Goal: Task Accomplishment & Management: Use online tool/utility

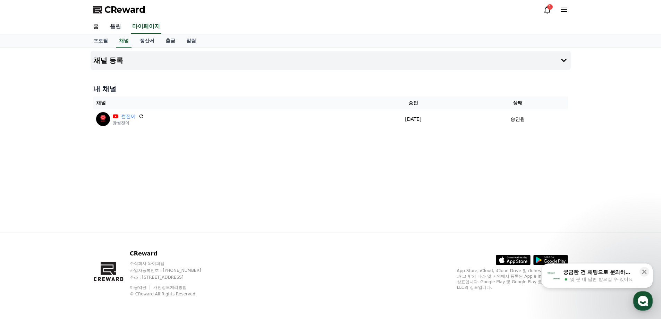
click at [121, 27] on link "음원" at bounding box center [116, 26] width 22 height 15
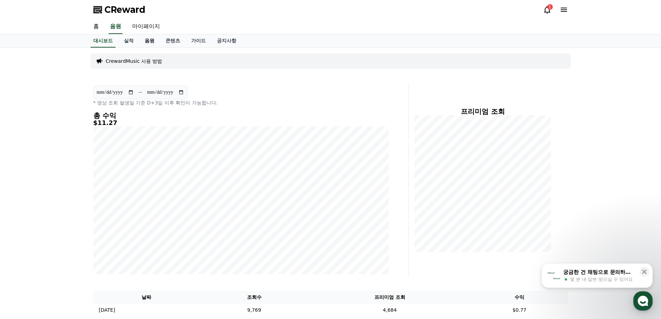
click at [153, 37] on link "음원" at bounding box center [149, 40] width 21 height 13
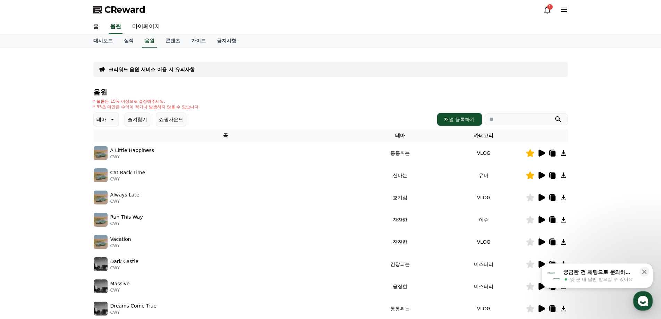
click at [134, 126] on button "즐겨찾기" at bounding box center [138, 119] width 26 height 14
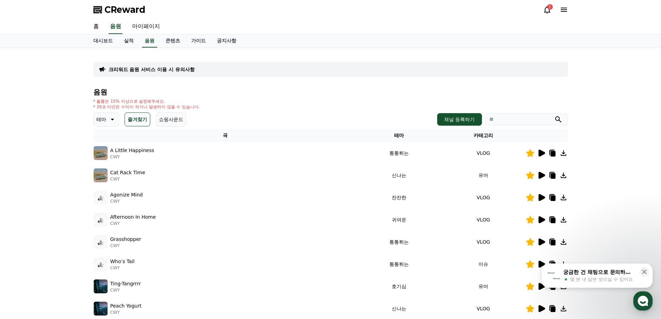
click at [395, 93] on h4 "음원" at bounding box center [330, 92] width 475 height 8
click at [553, 156] on icon at bounding box center [553, 154] width 5 height 6
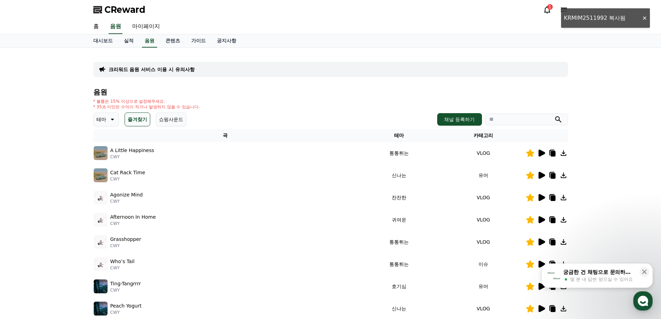
click at [554, 175] on icon at bounding box center [553, 176] width 5 height 6
click at [552, 195] on icon at bounding box center [553, 198] width 5 height 6
click at [542, 198] on icon at bounding box center [542, 197] width 7 height 7
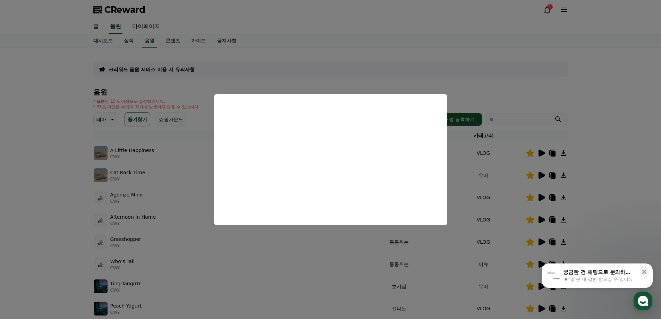
click at [328, 51] on button "close modal" at bounding box center [330, 159] width 661 height 319
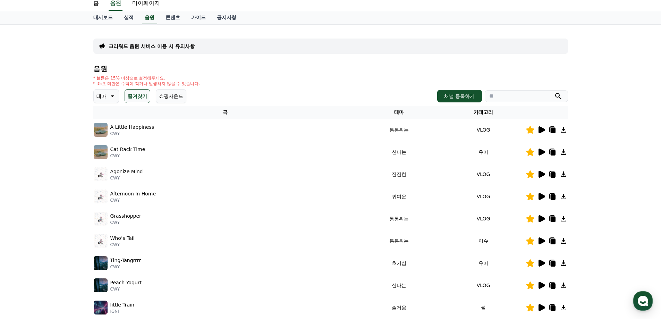
scroll to position [35, 0]
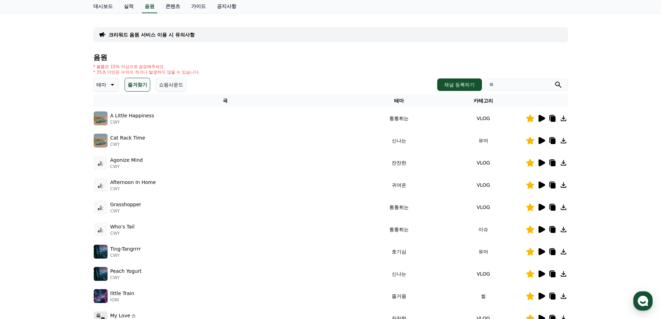
click at [541, 185] on icon at bounding box center [542, 185] width 7 height 7
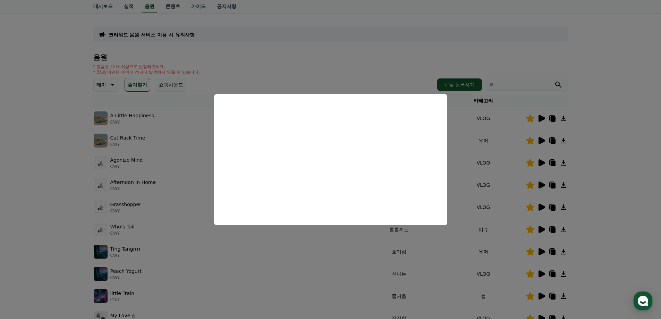
click at [337, 52] on button "close modal" at bounding box center [330, 159] width 661 height 319
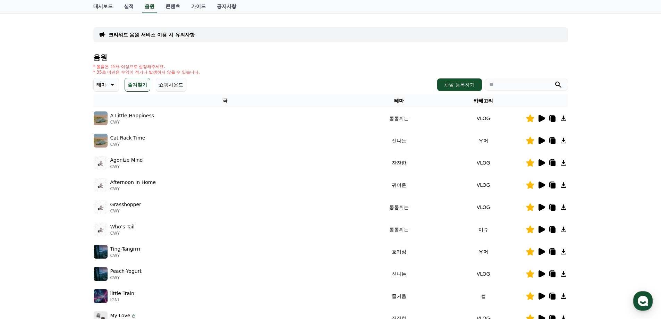
click at [542, 141] on icon at bounding box center [542, 140] width 7 height 7
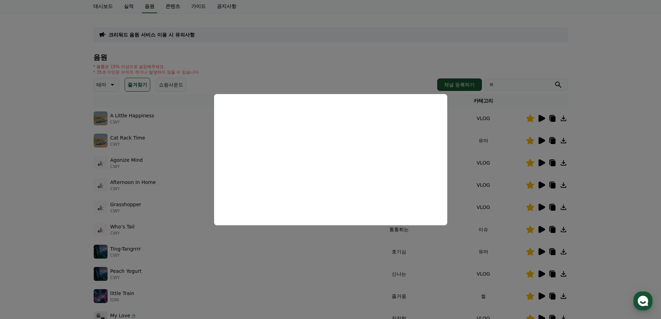
click at [425, 39] on button "close modal" at bounding box center [330, 159] width 661 height 319
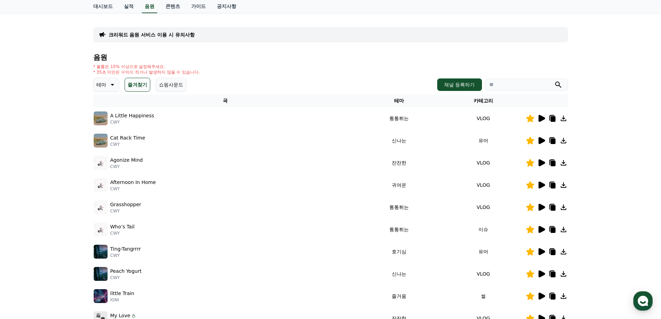
click at [554, 140] on icon at bounding box center [553, 142] width 5 height 6
click at [540, 250] on icon at bounding box center [542, 251] width 7 height 7
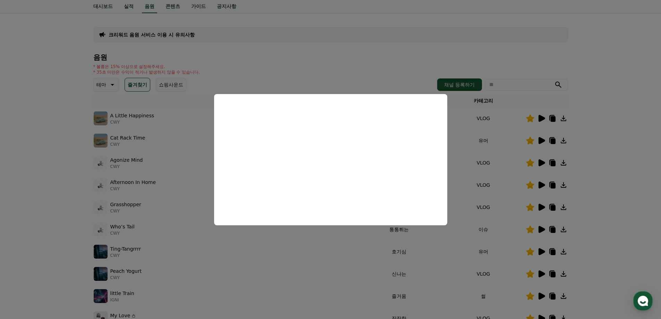
click at [609, 172] on button "close modal" at bounding box center [330, 159] width 661 height 319
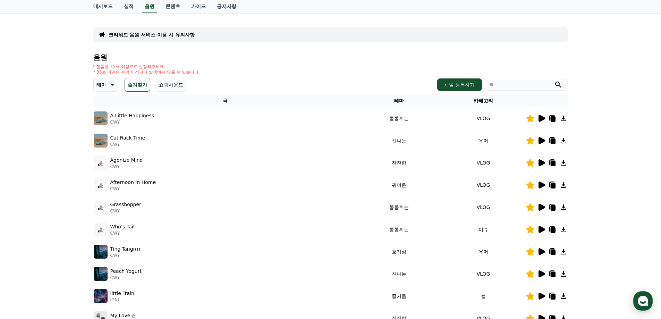
click at [539, 231] on icon at bounding box center [541, 229] width 8 height 8
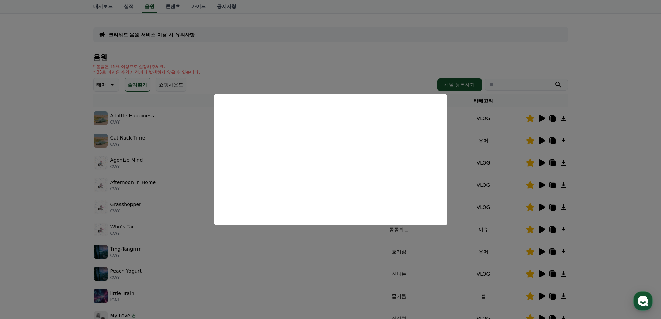
click at [621, 197] on button "close modal" at bounding box center [330, 159] width 661 height 319
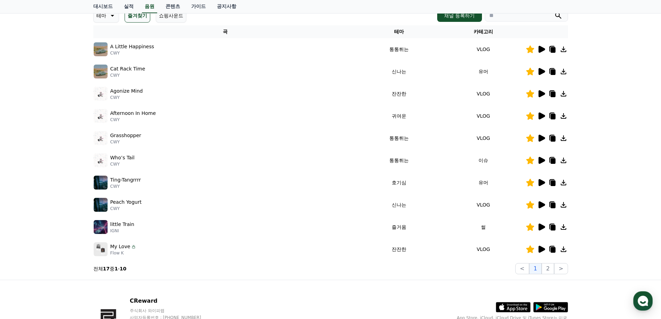
scroll to position [104, 0]
click at [541, 249] on icon at bounding box center [542, 248] width 7 height 7
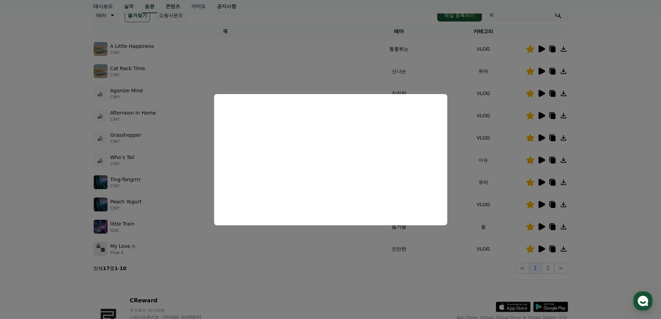
click at [596, 241] on button "close modal" at bounding box center [330, 159] width 661 height 319
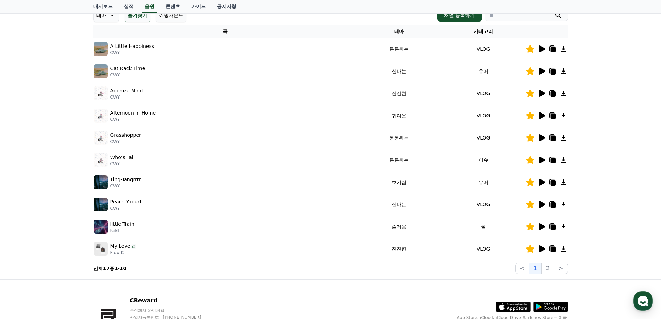
click at [553, 250] on icon at bounding box center [553, 250] width 5 height 6
drag, startPoint x: 370, startPoint y: 283, endPoint x: 531, endPoint y: 294, distance: 160.8
click at [374, 284] on div "CReward 주식회사 와이피랩 사업자등록번호 : [PHONE_NUMBER] 주소 : [STREET_ADDRESS] 이용약관 개인정보처리방침 …" at bounding box center [331, 323] width 486 height 86
click at [546, 269] on button "2" at bounding box center [548, 268] width 12 height 11
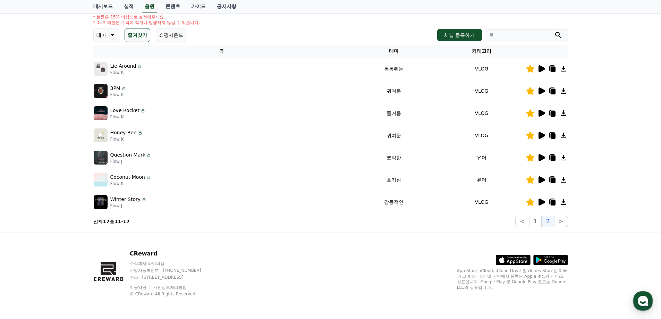
scroll to position [84, 0]
click at [543, 70] on icon at bounding box center [542, 68] width 7 height 7
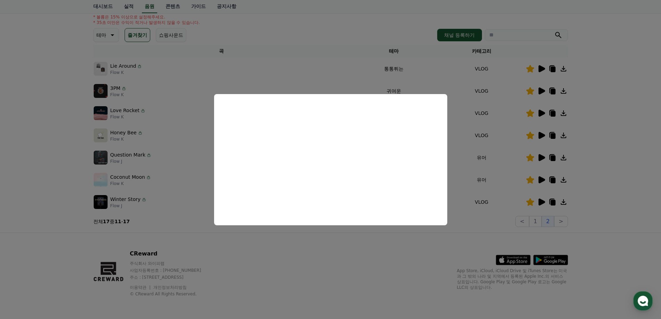
click at [625, 92] on button "close modal" at bounding box center [330, 159] width 661 height 319
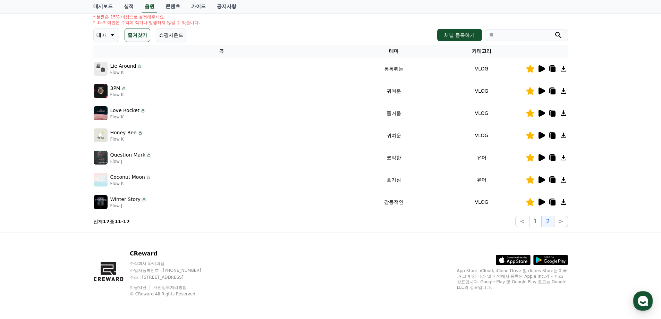
click at [551, 67] on icon at bounding box center [553, 70] width 5 height 6
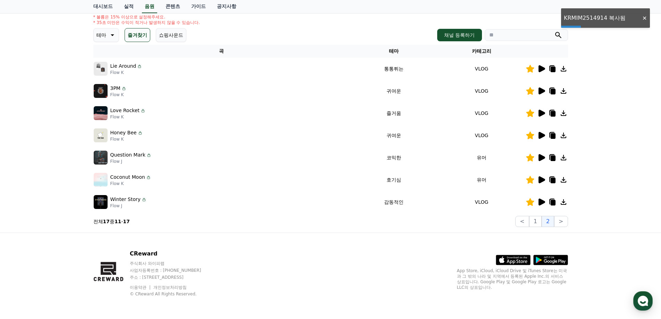
click at [543, 92] on icon at bounding box center [542, 90] width 7 height 7
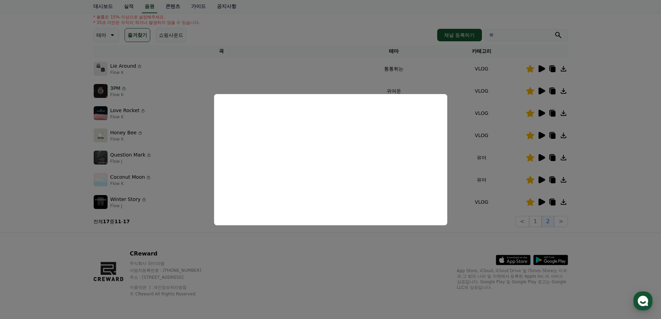
click at [605, 155] on button "close modal" at bounding box center [330, 159] width 661 height 319
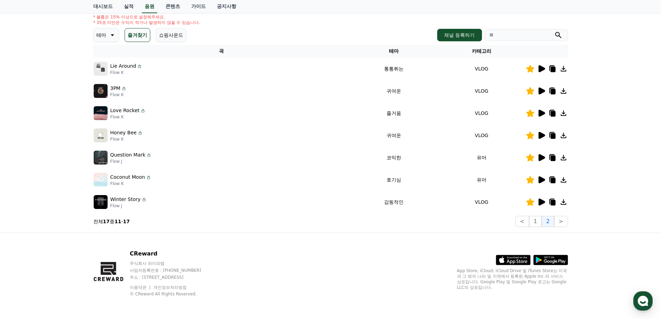
click at [541, 134] on icon at bounding box center [542, 135] width 7 height 7
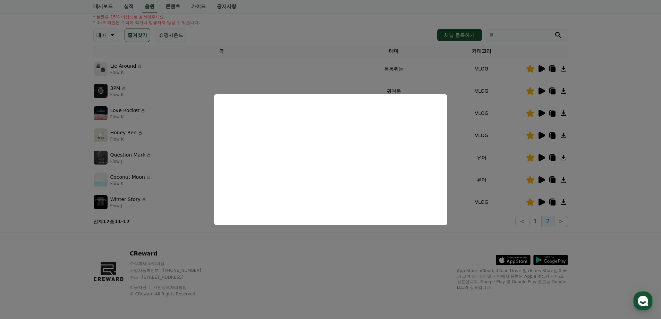
click at [591, 172] on button "close modal" at bounding box center [330, 159] width 661 height 319
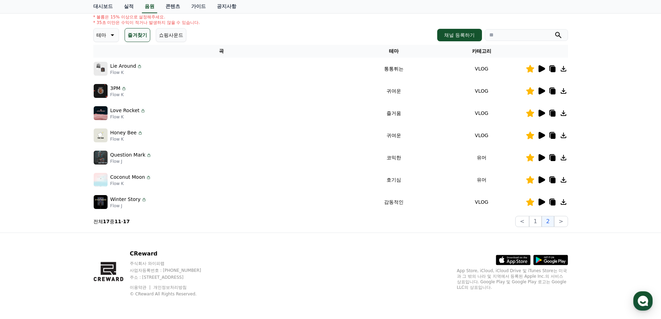
click at [543, 161] on icon at bounding box center [541, 157] width 8 height 8
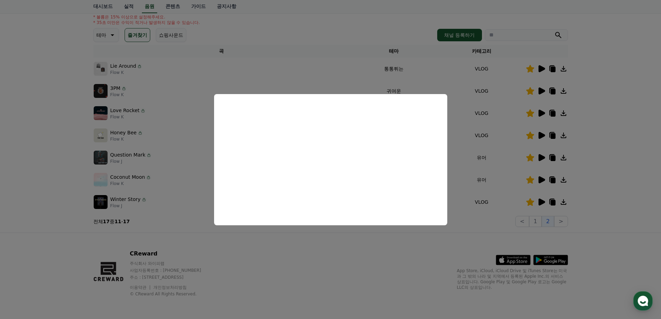
drag, startPoint x: 600, startPoint y: 176, endPoint x: 553, endPoint y: 183, distance: 46.9
click at [599, 177] on button "close modal" at bounding box center [330, 159] width 661 height 319
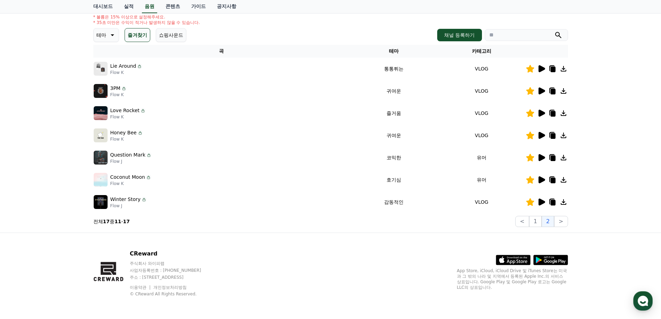
click at [543, 180] on icon at bounding box center [542, 179] width 7 height 7
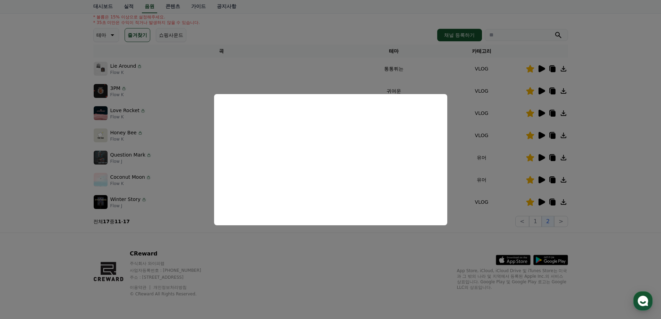
click at [612, 177] on button "close modal" at bounding box center [330, 159] width 661 height 319
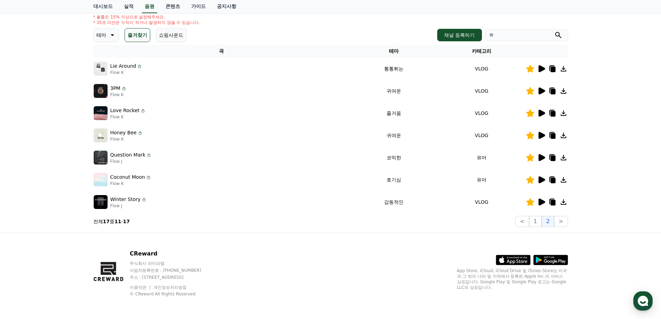
click at [553, 180] on icon at bounding box center [553, 181] width 5 height 6
drag, startPoint x: 510, startPoint y: 188, endPoint x: 525, endPoint y: 188, distance: 14.6
click at [510, 188] on td "유머" at bounding box center [482, 180] width 88 height 22
click at [542, 180] on icon at bounding box center [542, 179] width 7 height 7
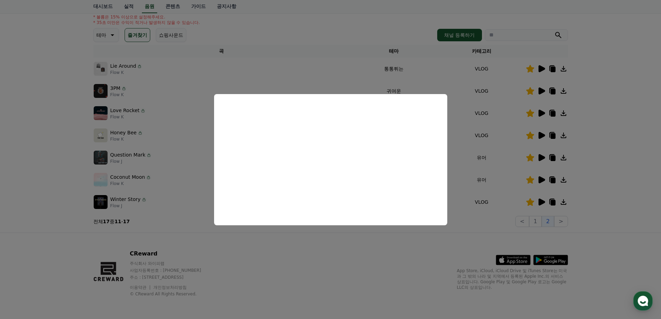
click at [373, 260] on button "close modal" at bounding box center [330, 159] width 661 height 319
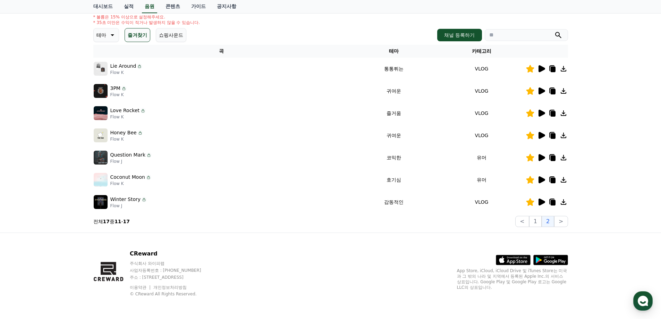
click at [542, 204] on icon at bounding box center [541, 202] width 8 height 8
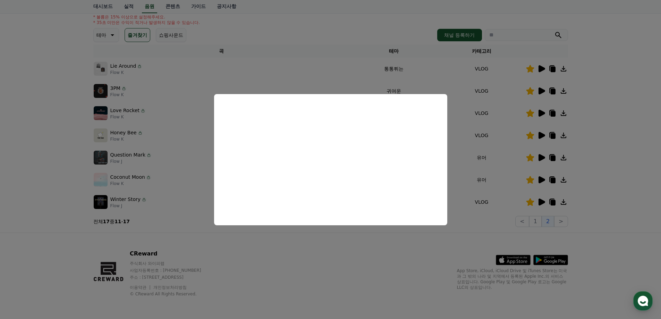
click at [341, 244] on button "close modal" at bounding box center [330, 159] width 661 height 319
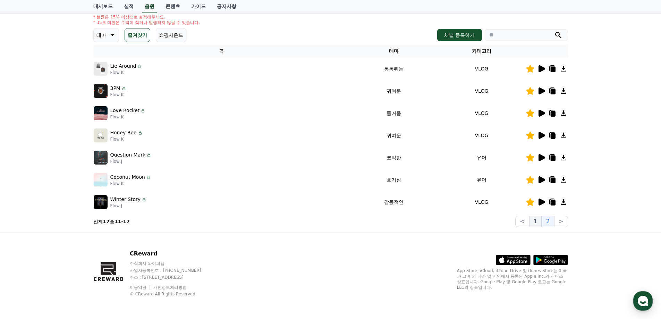
click at [537, 221] on button "1" at bounding box center [535, 221] width 12 height 11
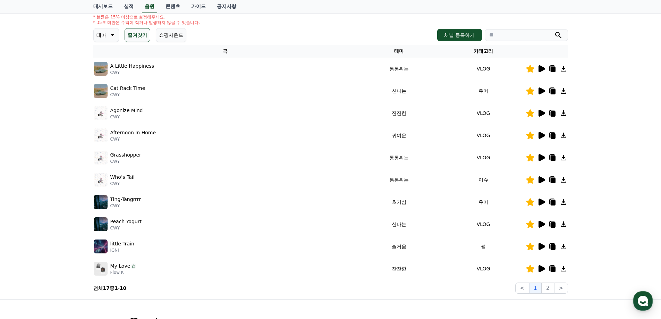
click at [544, 92] on icon at bounding box center [541, 91] width 8 height 8
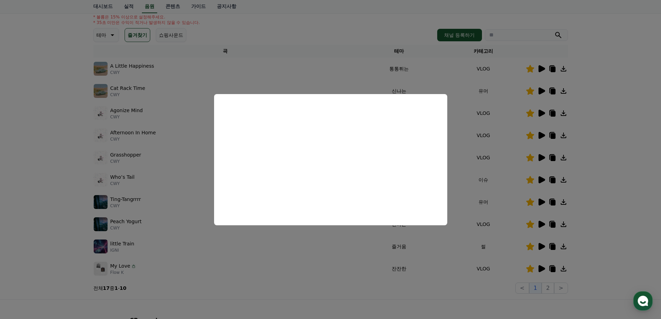
click at [620, 155] on button "close modal" at bounding box center [330, 159] width 661 height 319
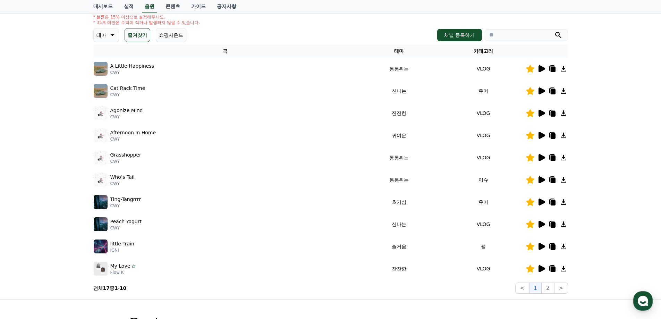
click at [543, 68] on icon at bounding box center [542, 68] width 7 height 7
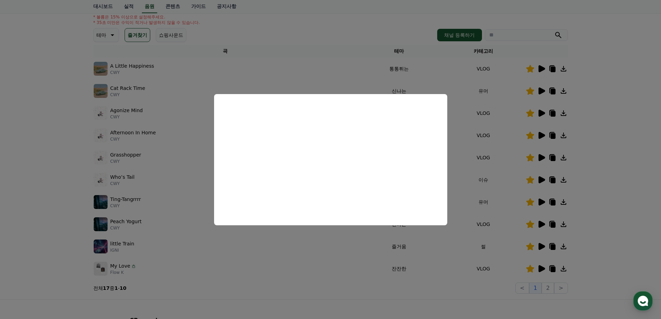
click at [607, 97] on button "close modal" at bounding box center [330, 159] width 661 height 319
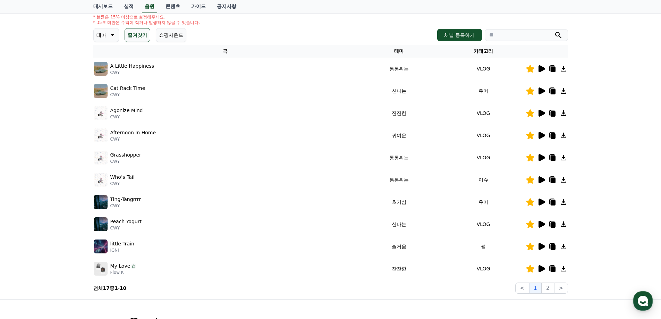
click at [552, 68] on icon at bounding box center [553, 70] width 5 height 6
